Goal: Transaction & Acquisition: Purchase product/service

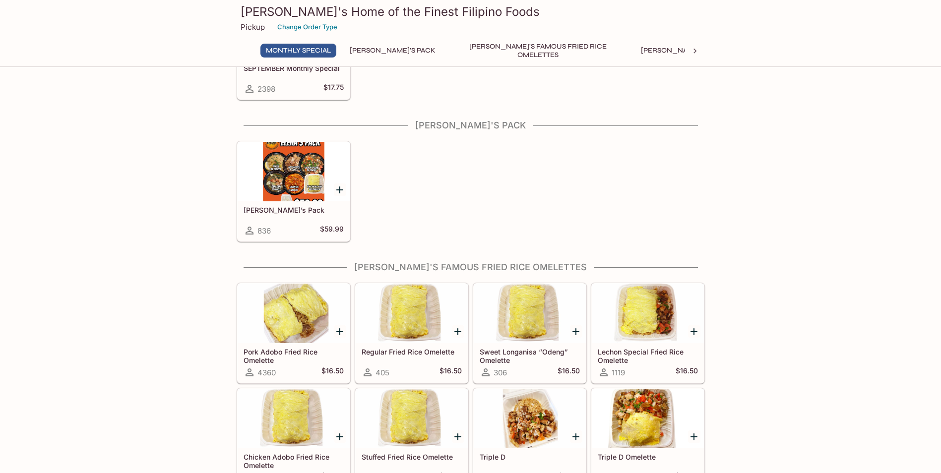
scroll to position [106, 0]
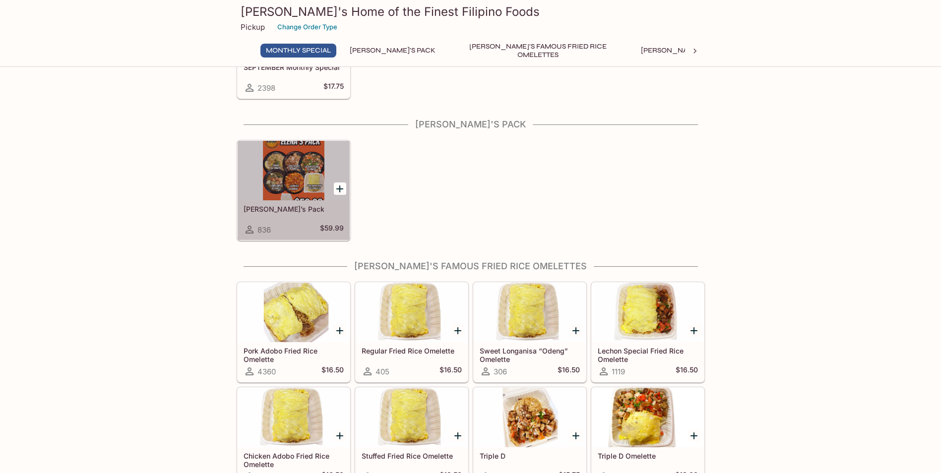
click at [312, 167] on div at bounding box center [294, 171] width 112 height 60
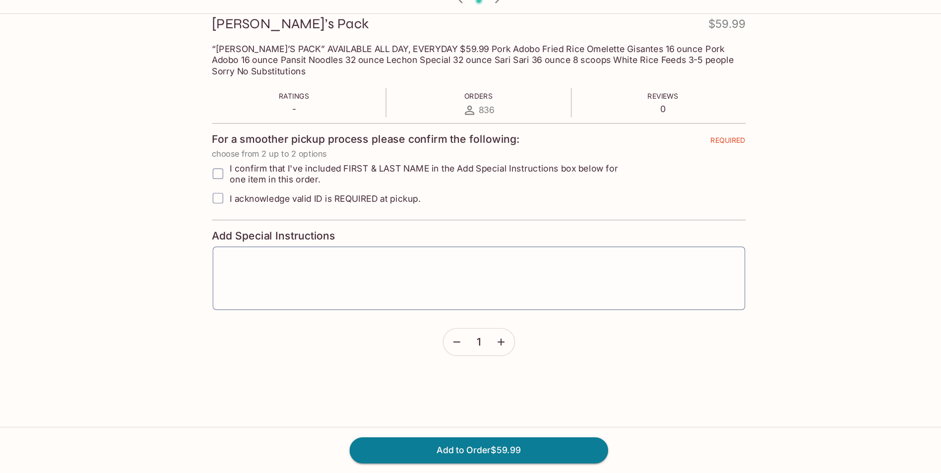
scroll to position [142, 0]
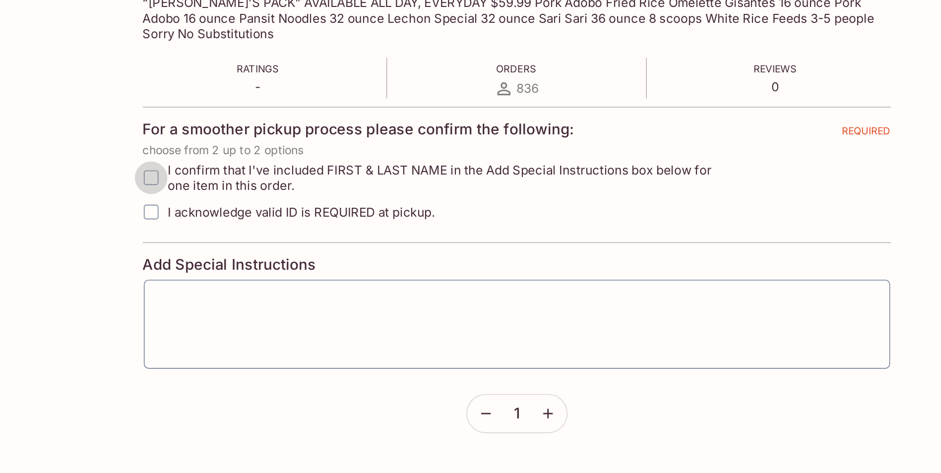
click at [251, 217] on input "I confirm that I've included FIRST & LAST NAME in the Add Special Instructions …" at bounding box center [249, 217] width 20 height 20
checkbox input "true"
click at [250, 238] on input "I acknowledge valid ID is REQUIRED at pickup." at bounding box center [249, 238] width 20 height 20
checkbox input "true"
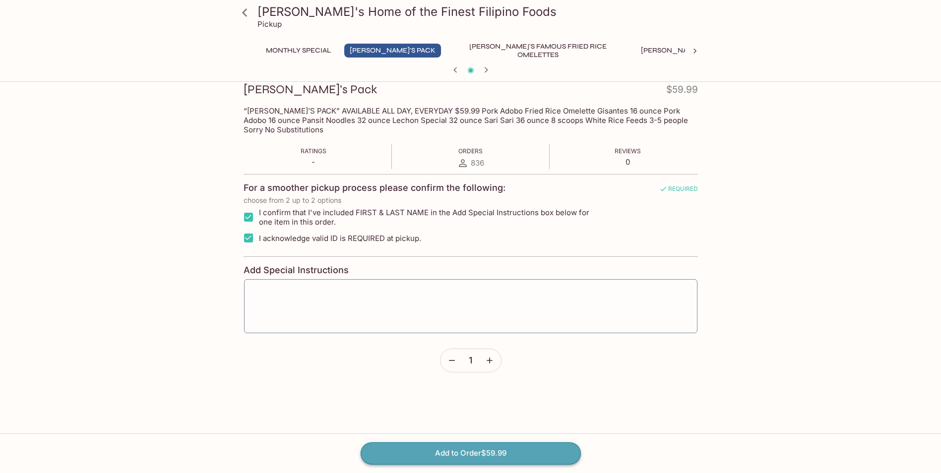
click at [427, 462] on button "Add to Order $59.99" at bounding box center [471, 454] width 220 height 22
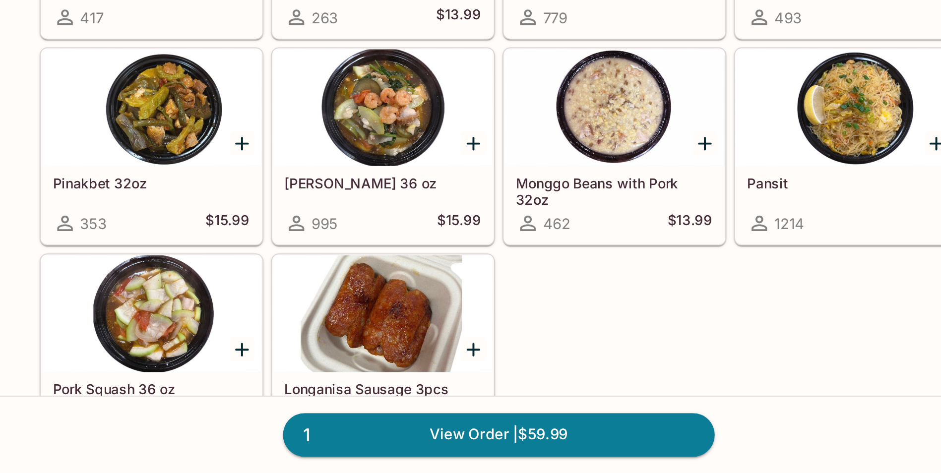
scroll to position [629, 0]
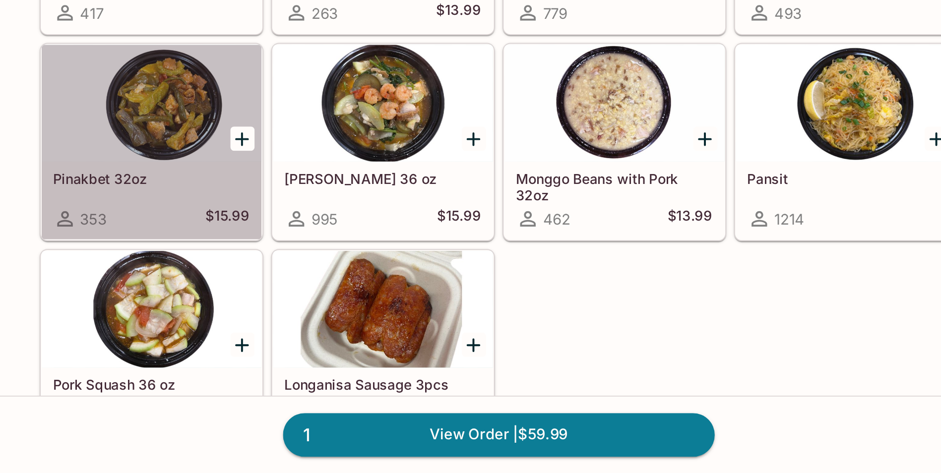
click at [307, 287] on div at bounding box center [294, 285] width 112 height 60
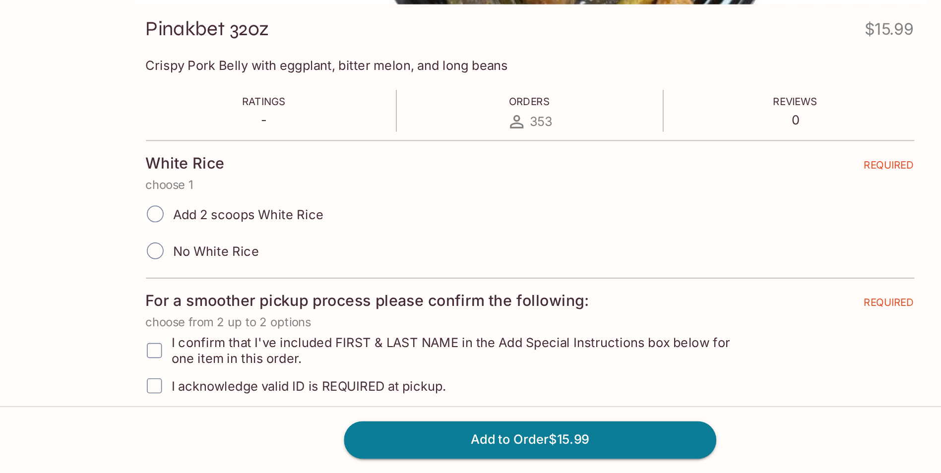
scroll to position [24, 0]
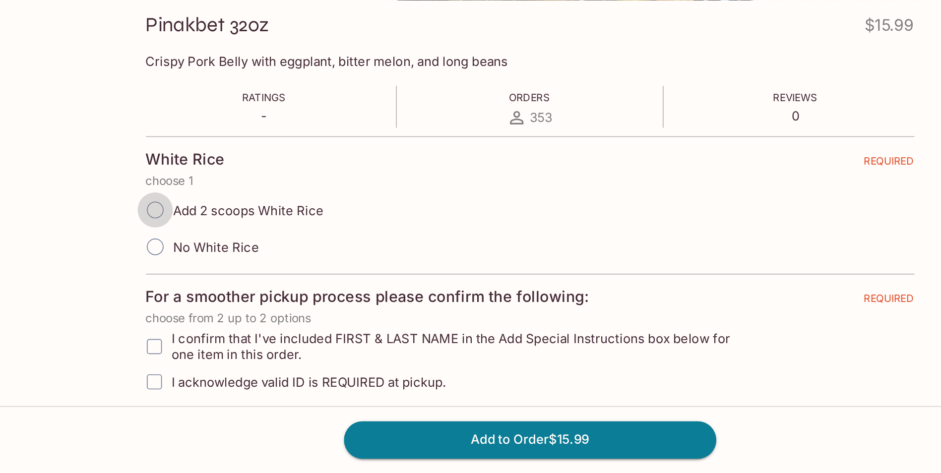
click at [249, 314] on input "Add 2 scoops White Rice" at bounding box center [249, 317] width 21 height 21
radio input "true"
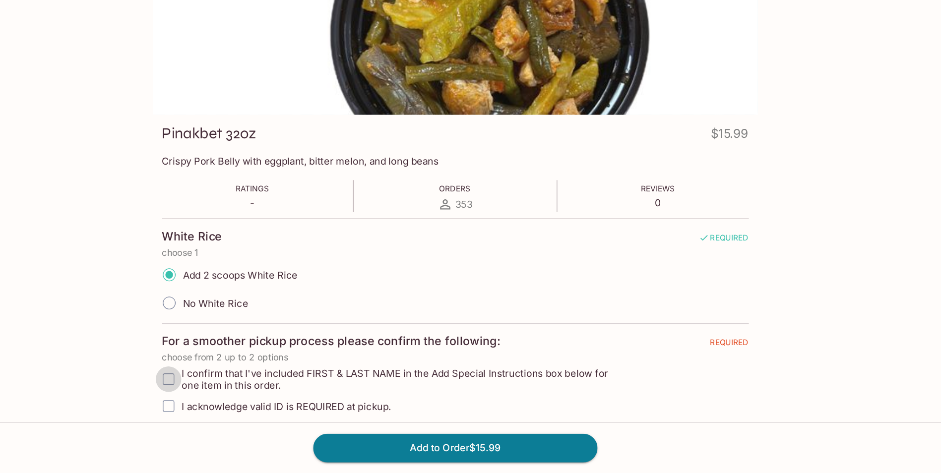
click at [250, 402] on input "I confirm that I've included FIRST & LAST NAME in the Add Special Instructions …" at bounding box center [249, 401] width 20 height 20
checkbox input "true"
click at [248, 421] on input "I acknowledge valid ID is REQUIRED at pickup." at bounding box center [249, 421] width 20 height 20
checkbox input "true"
click at [440, 455] on button "Add to Order $15.99" at bounding box center [471, 454] width 220 height 22
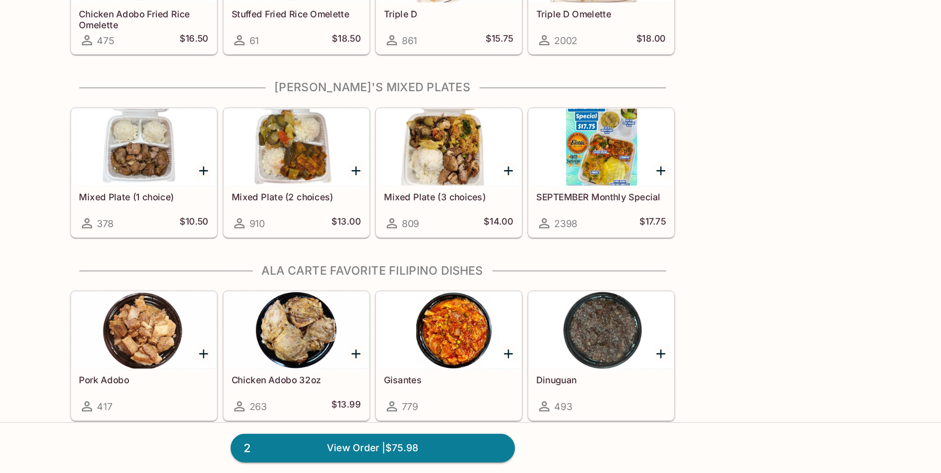
scroll to position [446, 0]
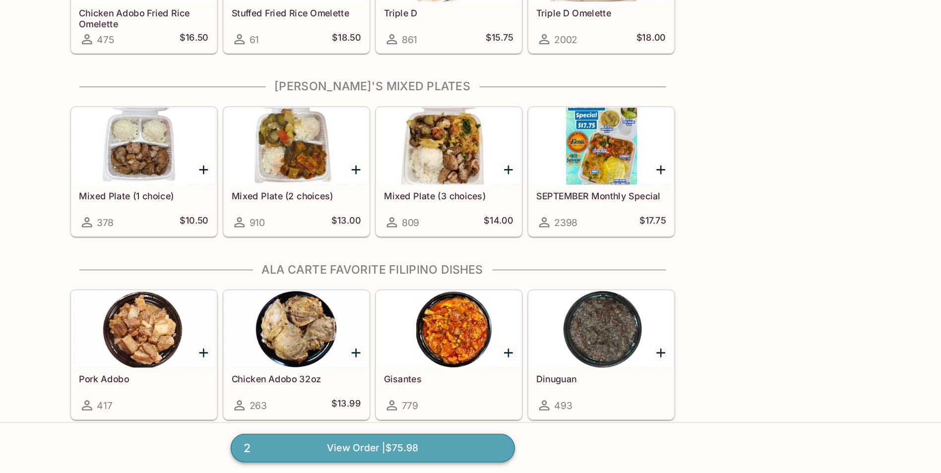
drag, startPoint x: 440, startPoint y: 455, endPoint x: 504, endPoint y: 455, distance: 64.0
click at [504, 455] on link "2 View Order | $75.98" at bounding box center [471, 454] width 220 height 22
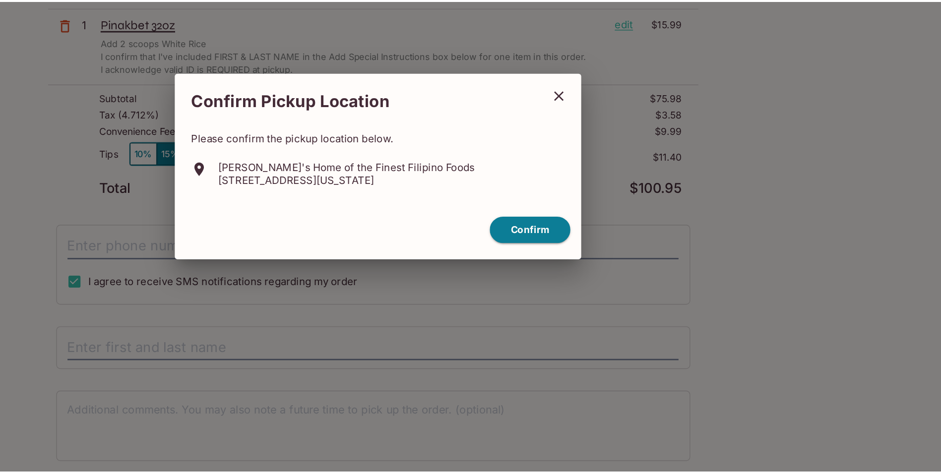
scroll to position [44, 0]
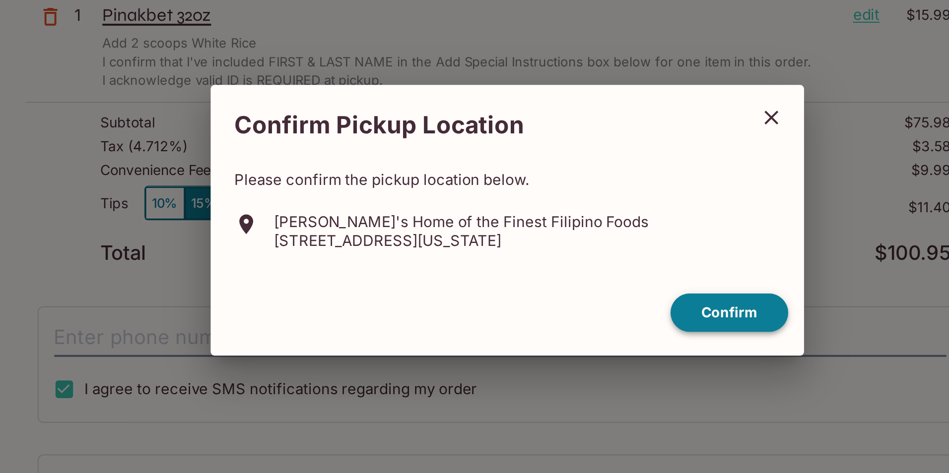
click at [571, 284] on button "Confirm" at bounding box center [585, 282] width 59 height 19
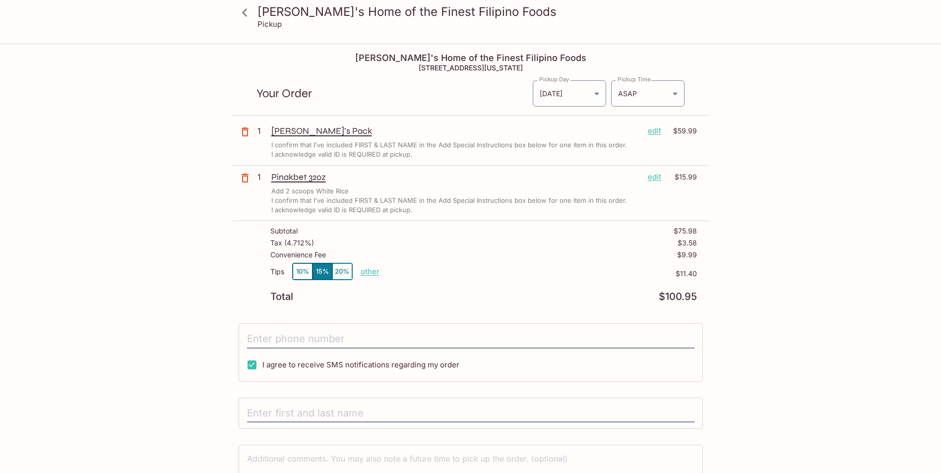
scroll to position [0, 0]
click at [243, 9] on icon at bounding box center [244, 12] width 17 height 17
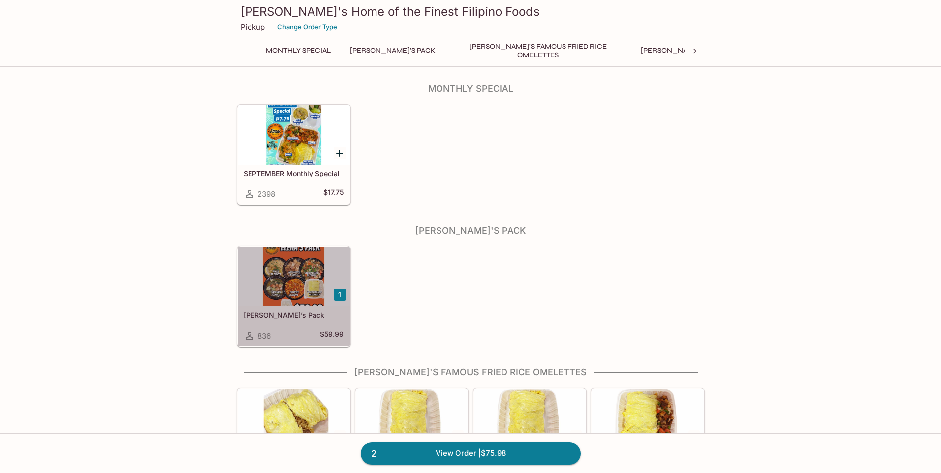
click at [279, 273] on div at bounding box center [294, 277] width 112 height 60
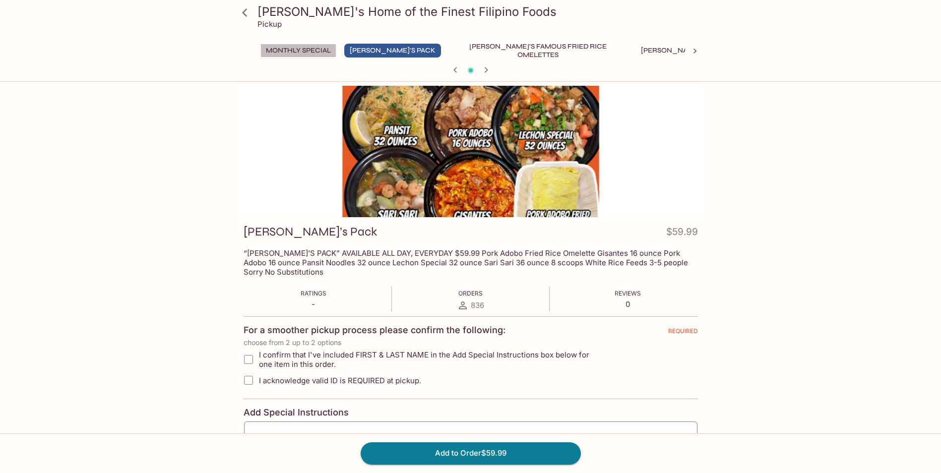
click at [285, 54] on button "Monthly Special" at bounding box center [299, 51] width 76 height 14
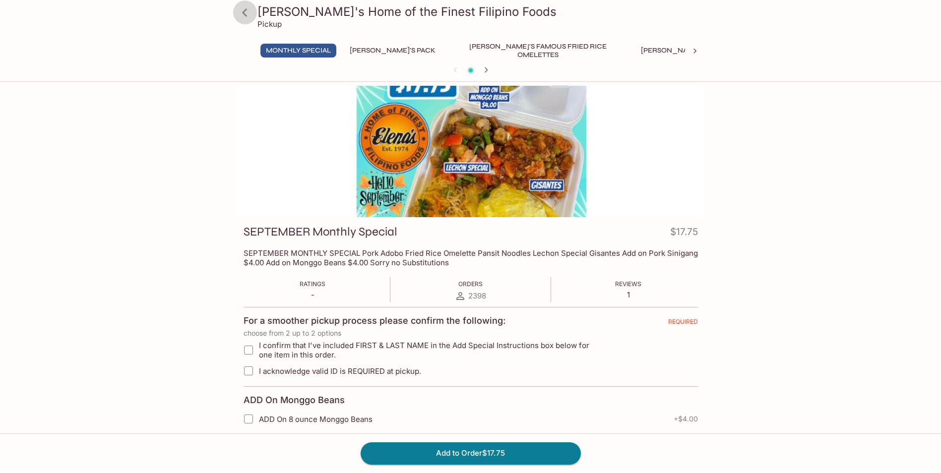
click at [246, 11] on icon at bounding box center [244, 12] width 17 height 17
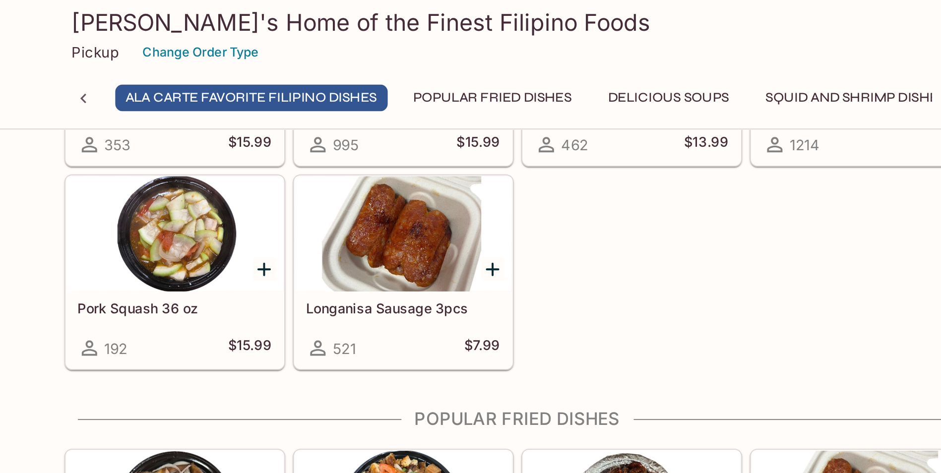
scroll to position [0, 418]
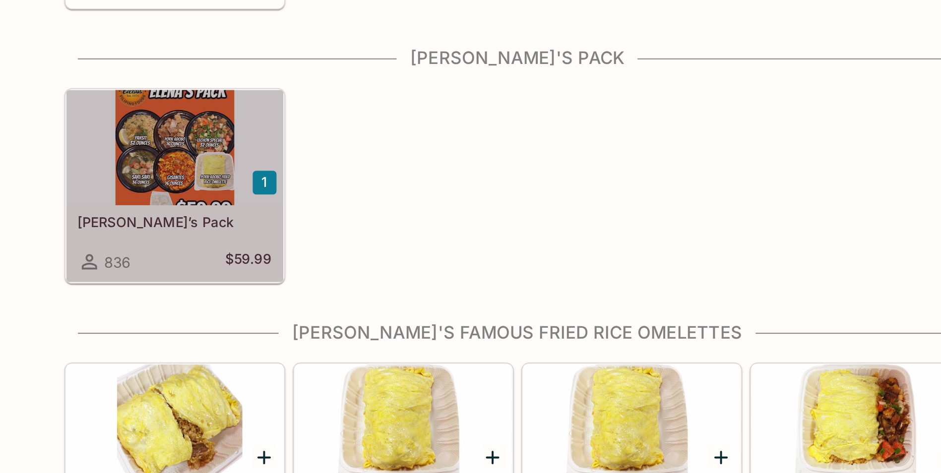
click at [332, 228] on div at bounding box center [294, 234] width 112 height 60
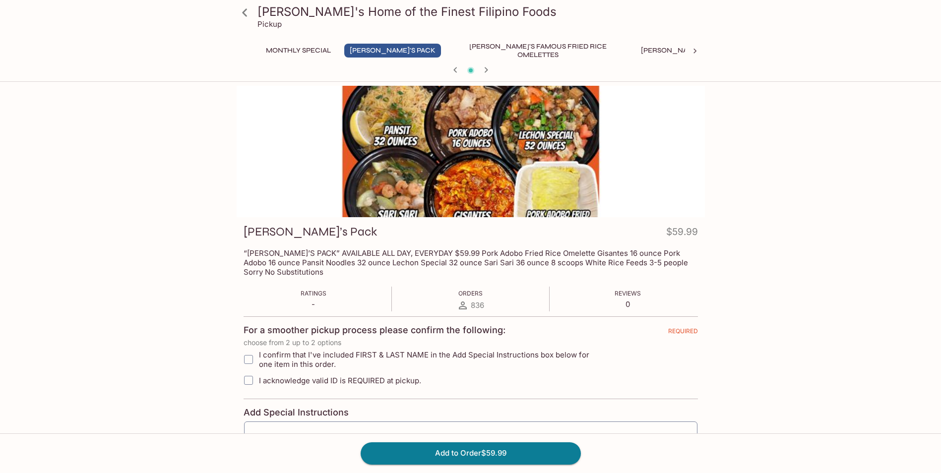
click at [244, 8] on icon at bounding box center [244, 12] width 17 height 17
